Goal: Check status: Check status

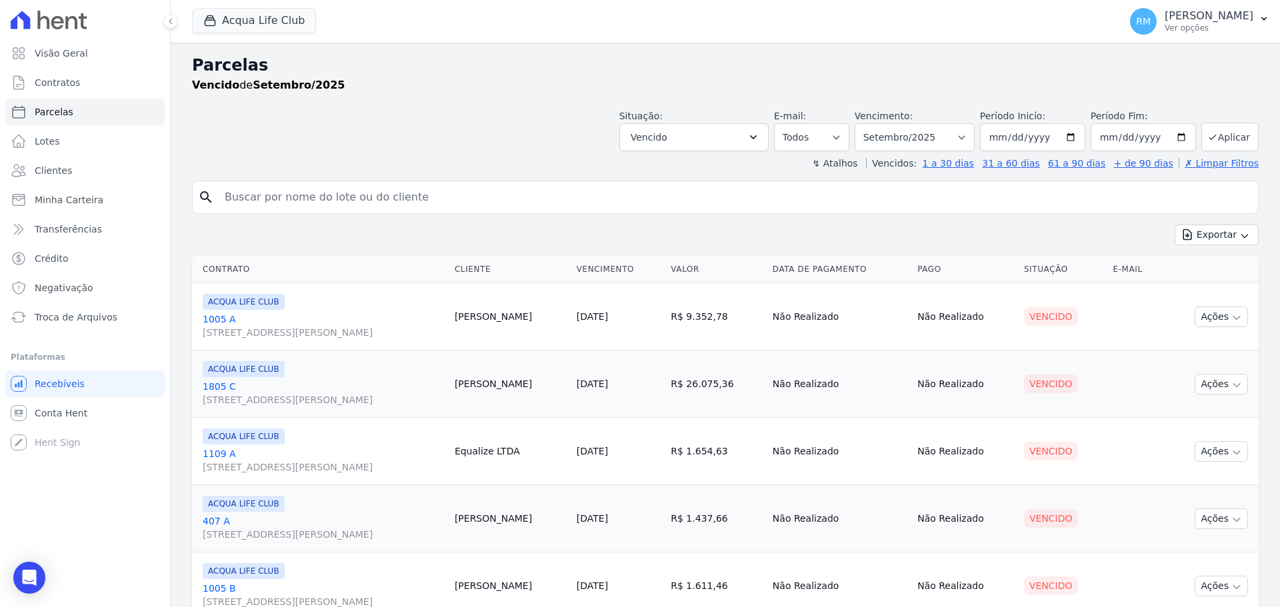
select select
click at [238, 27] on button "Acqua Life Club" at bounding box center [254, 20] width 124 height 25
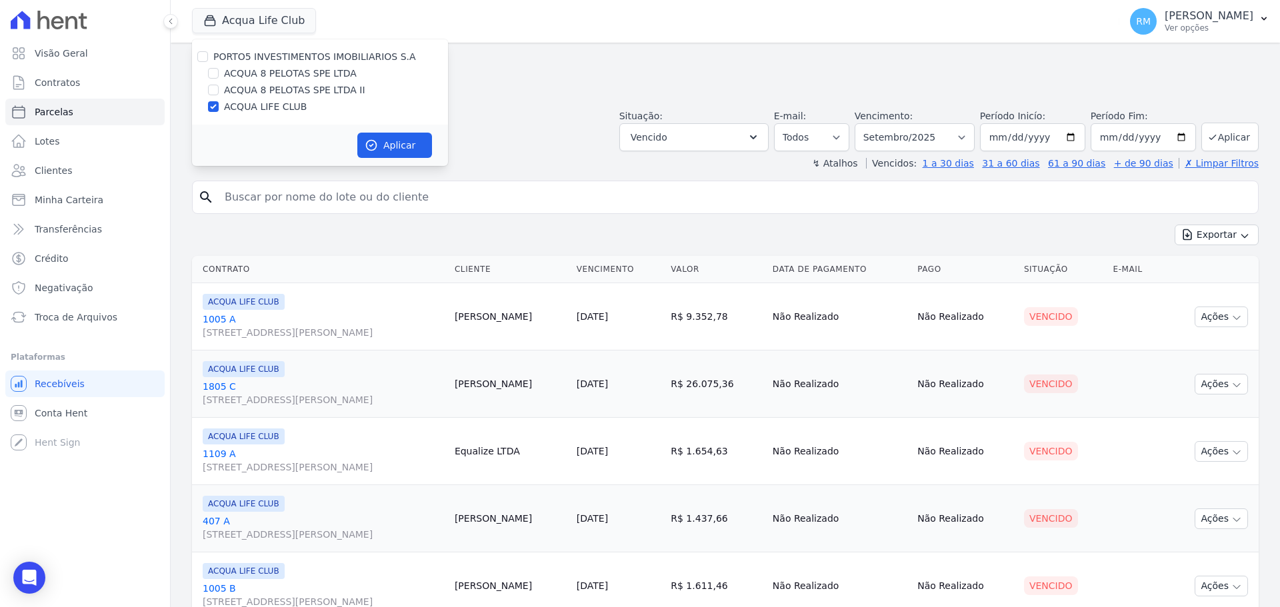
click at [258, 87] on label "ACQUA 8 PELOTAS SPE LTDA II" at bounding box center [294, 90] width 141 height 14
click at [219, 87] on input "ACQUA 8 PELOTAS SPE LTDA II" at bounding box center [213, 90] width 11 height 11
checkbox input "true"
drag, startPoint x: 257, startPoint y: 73, endPoint x: 257, endPoint y: 80, distance: 7.4
click at [257, 73] on label "ACQUA 8 PELOTAS SPE LTDA" at bounding box center [290, 74] width 133 height 14
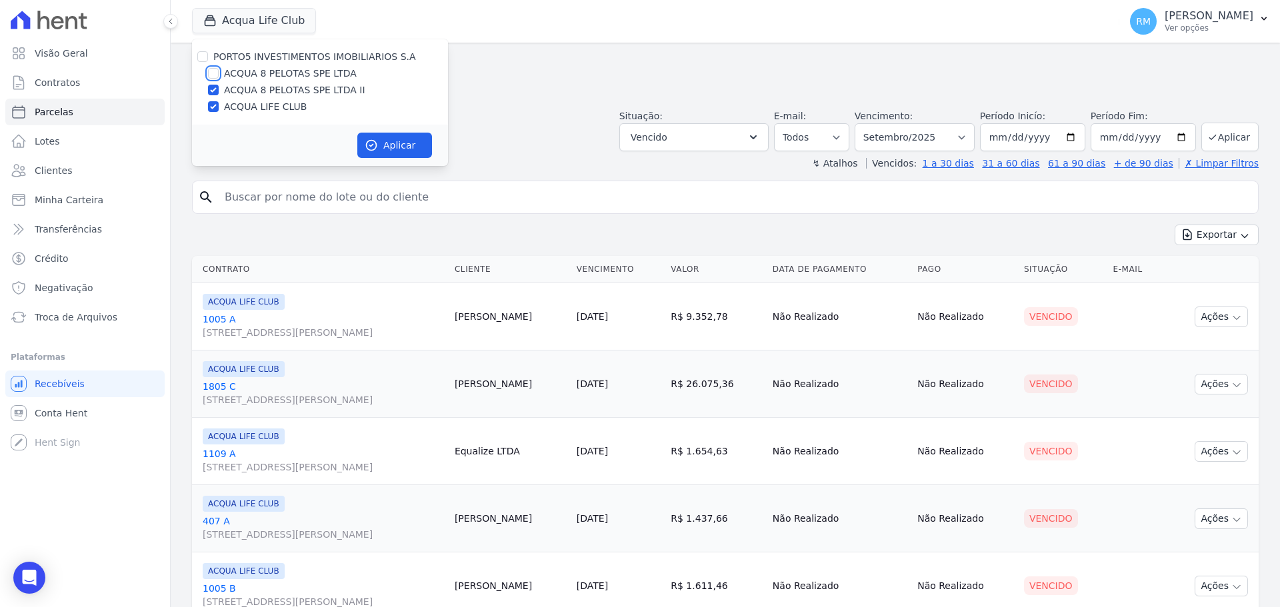
click at [219, 73] on input "ACQUA 8 PELOTAS SPE LTDA" at bounding box center [213, 73] width 11 height 11
checkbox input "true"
click at [413, 141] on button "Aplicar" at bounding box center [394, 145] width 75 height 25
select select
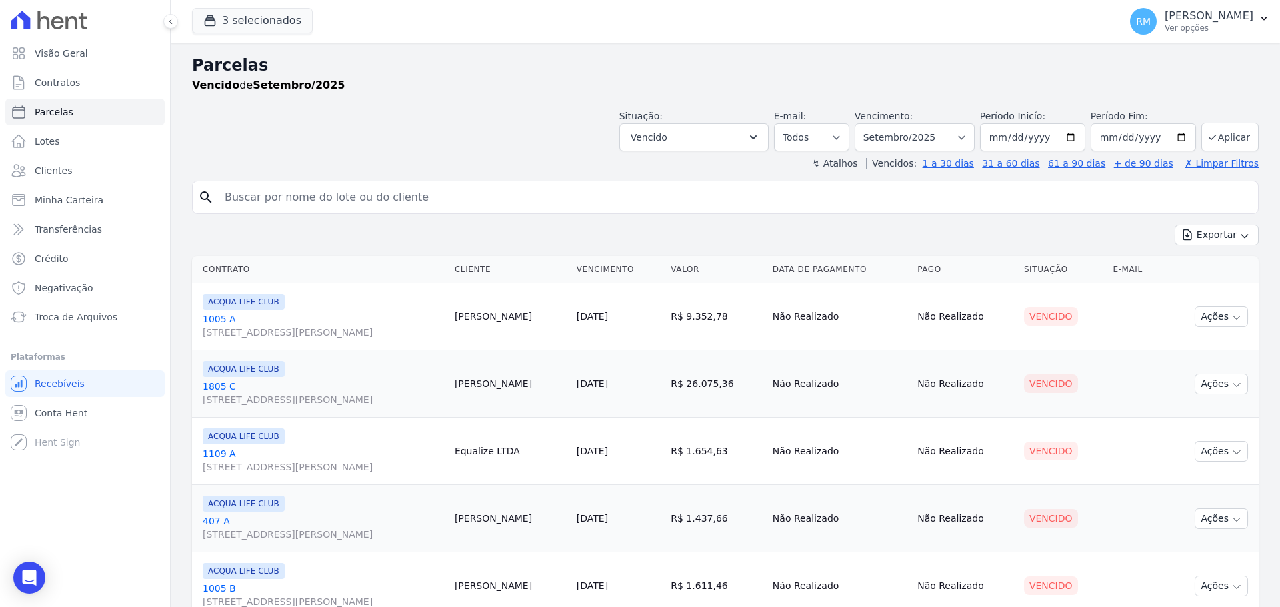
click at [389, 208] on input "search" at bounding box center [735, 197] width 1036 height 27
drag, startPoint x: 259, startPoint y: 197, endPoint x: 59, endPoint y: 225, distance: 201.3
click at [60, 225] on div "Visão Geral Contratos [GEOGRAPHIC_DATA] Lotes Clientes Minha Carteira Transferê…" at bounding box center [640, 303] width 1280 height 607
type input "[PERSON_NAME]"
select select
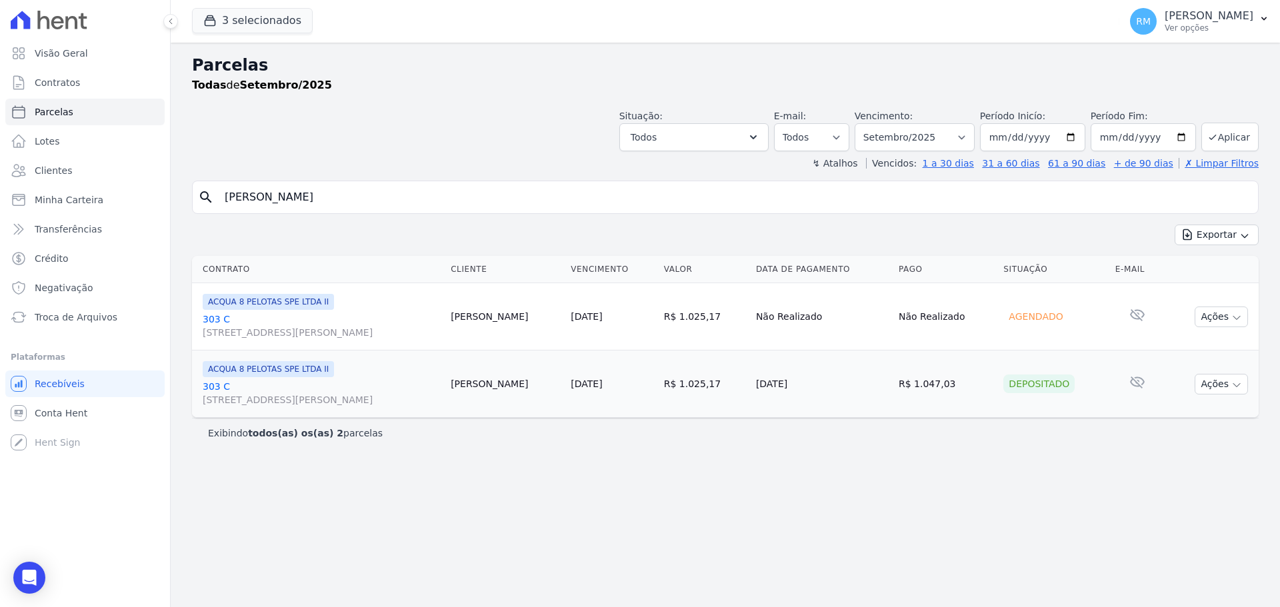
click at [304, 377] on span "ACQUA 8 PELOTAS SPE LTDA II" at bounding box center [268, 369] width 131 height 16
click at [307, 387] on link "[GEOGRAPHIC_DATA][STREET_ADDRESS][PERSON_NAME]" at bounding box center [321, 393] width 237 height 27
